Goal: Find specific page/section: Find specific page/section

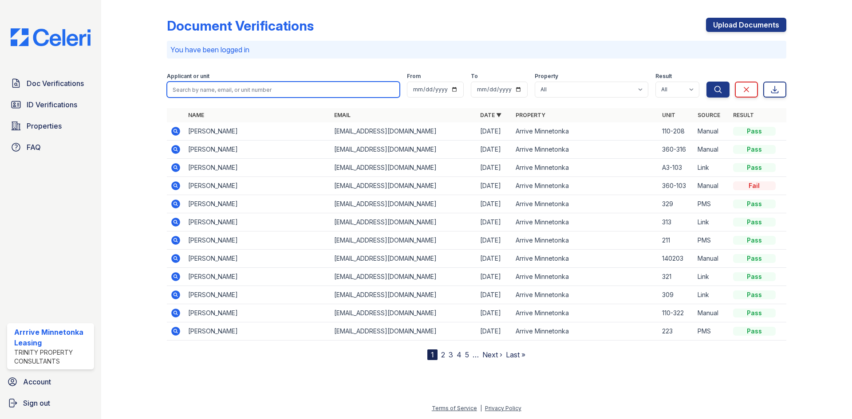
click at [196, 90] on input "search" at bounding box center [283, 90] width 233 height 16
type input "Autumn"
click at [706, 82] on button "Search" at bounding box center [717, 90] width 23 height 16
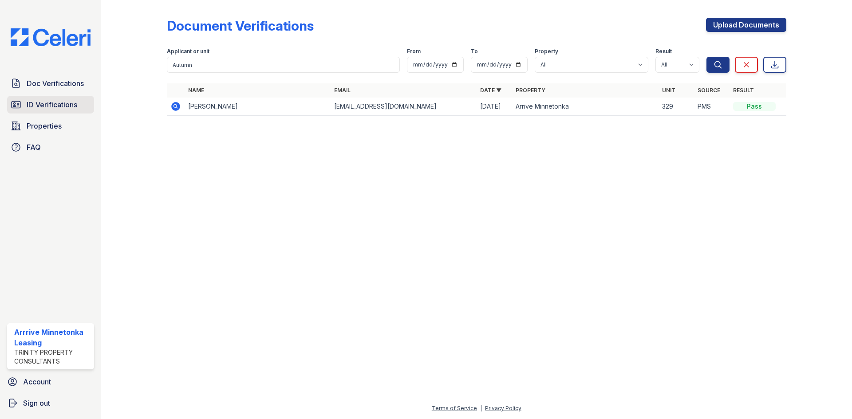
click at [41, 98] on link "ID Verifications" at bounding box center [50, 105] width 87 height 18
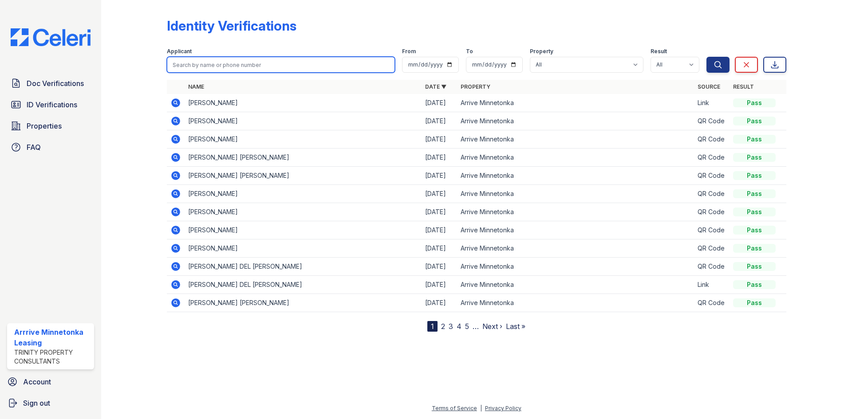
click at [226, 66] on input "search" at bounding box center [281, 65] width 228 height 16
type input "Autumn"
click at [706, 57] on button "Search" at bounding box center [717, 65] width 23 height 16
